Goal: Task Accomplishment & Management: Use online tool/utility

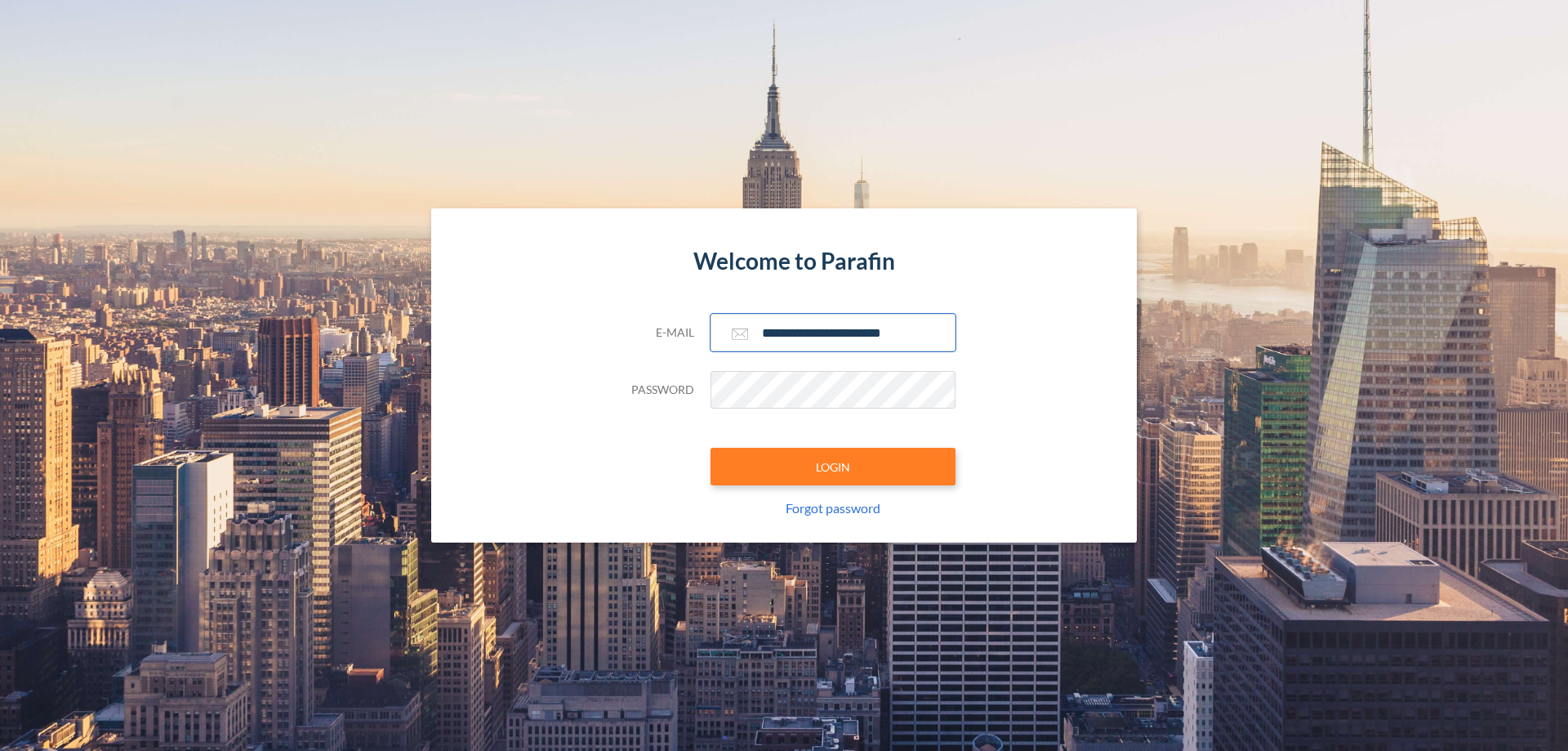
type input "**********"
click at [833, 466] on button "LOGIN" at bounding box center [834, 466] width 245 height 38
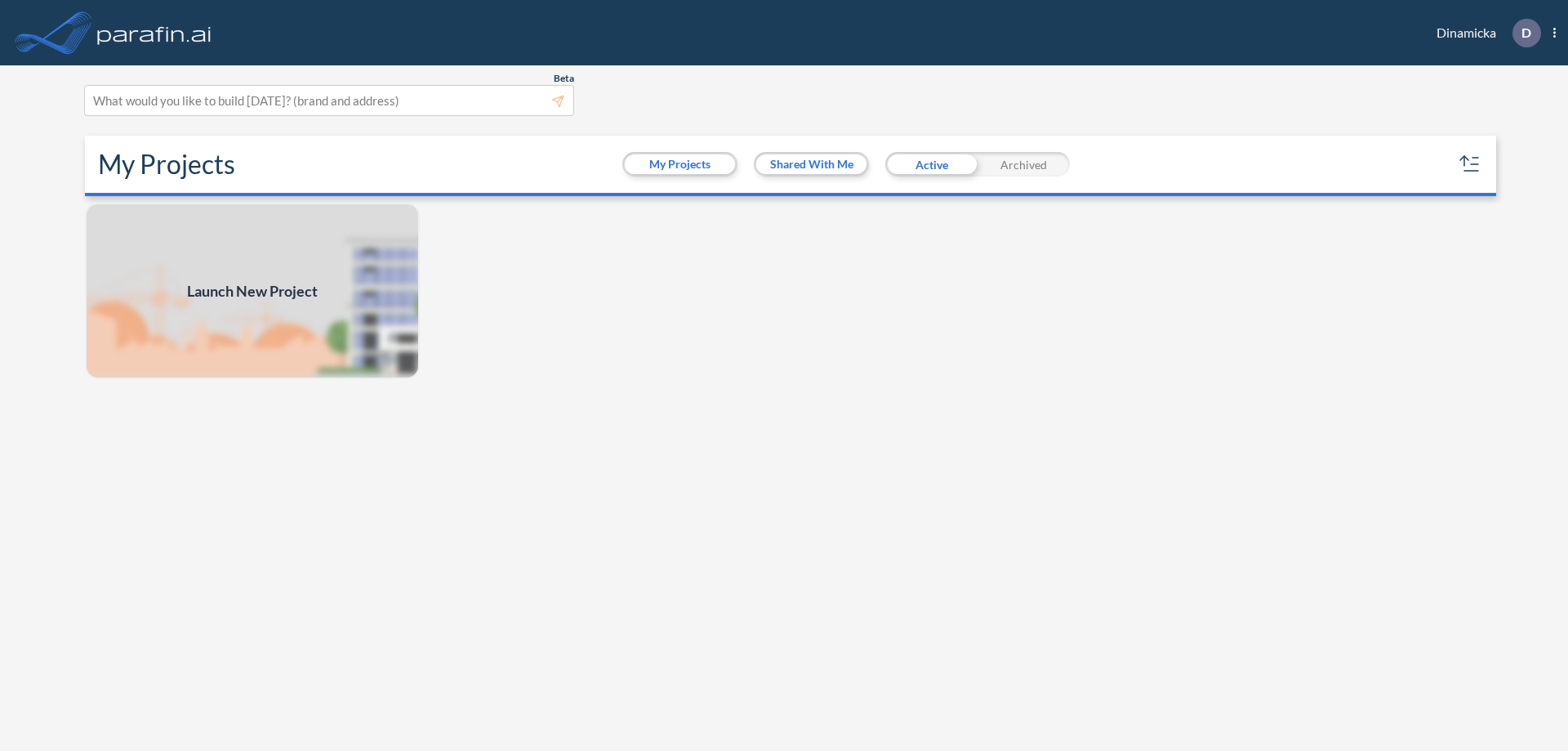
scroll to position [4, 0]
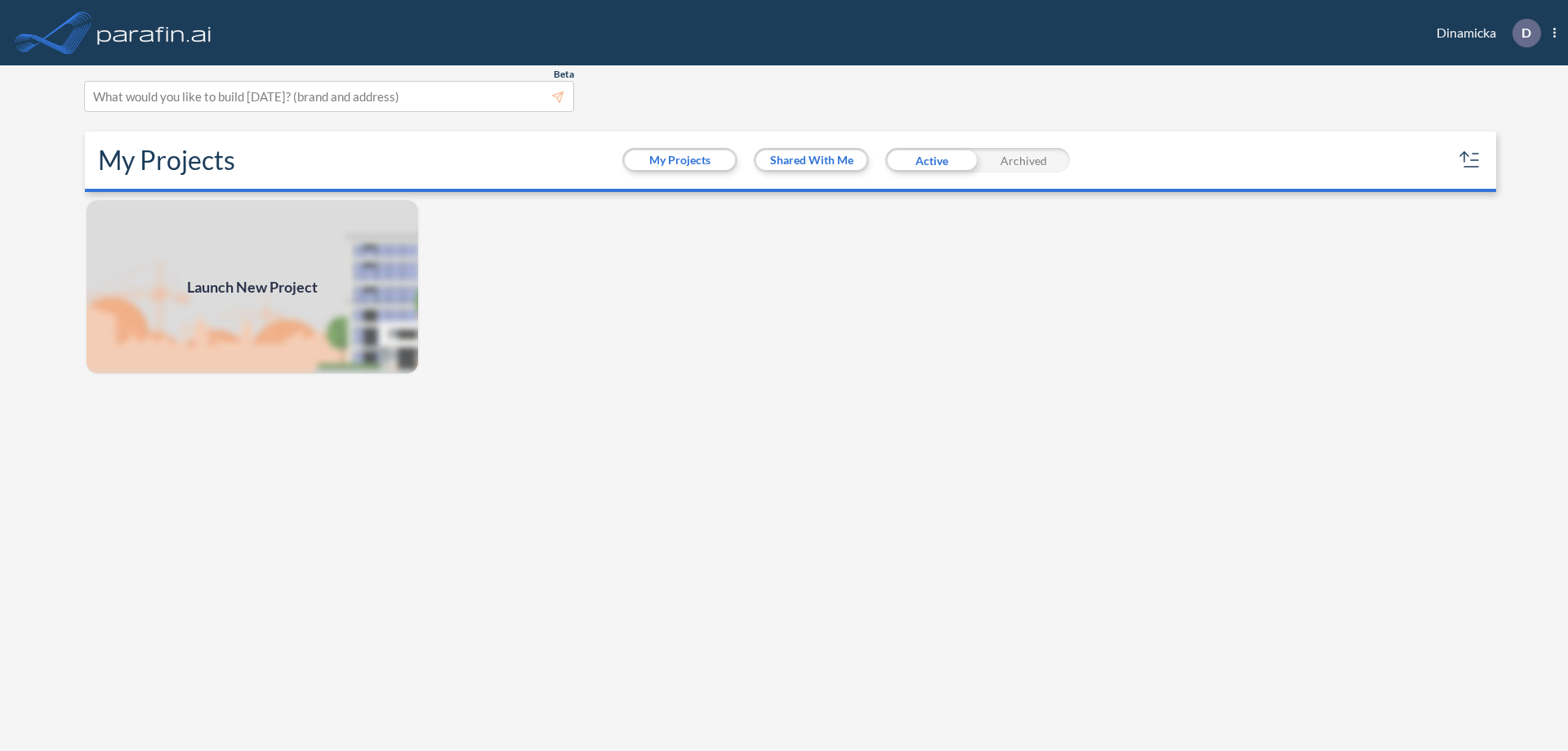
click at [252, 287] on span "Launch New Project" at bounding box center [252, 287] width 131 height 22
